Goal: Find specific page/section

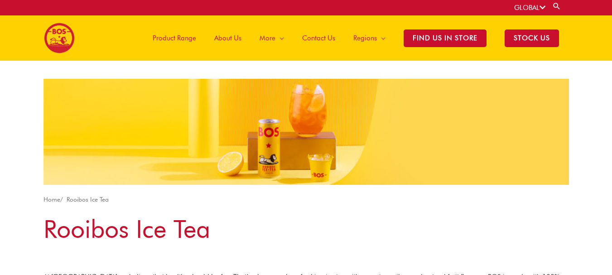
click at [527, 5] on link "GLOBAL" at bounding box center [529, 8] width 31 height 8
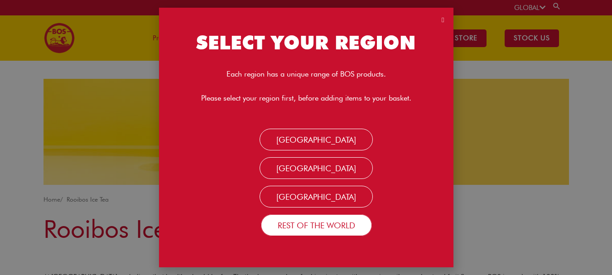
click at [314, 230] on link "Rest Of the World" at bounding box center [316, 225] width 111 height 22
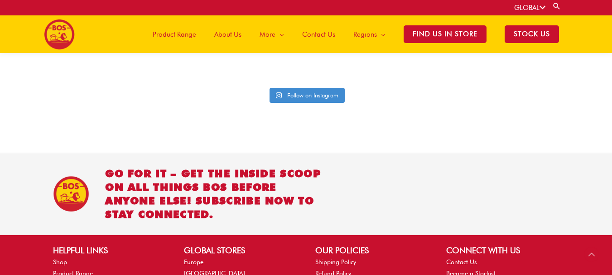
scroll to position [2271, 0]
